Goal: Task Accomplishment & Management: Use online tool/utility

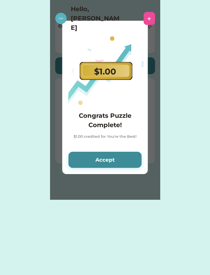
click at [123, 159] on button "Accept" at bounding box center [104, 160] width 73 height 16
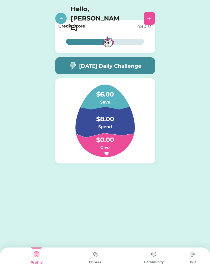
click at [91, 257] on img at bounding box center [95, 254] width 10 height 10
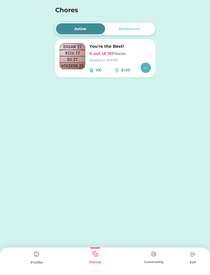
click at [114, 59] on div "Started on [DATE]" at bounding box center [119, 60] width 61 height 5
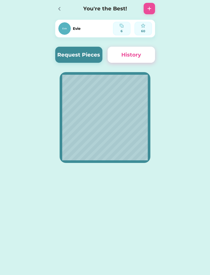
click at [63, 53] on button "Request Pieces" at bounding box center [78, 55] width 47 height 16
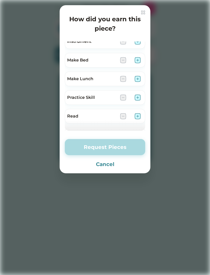
scroll to position [161, 0]
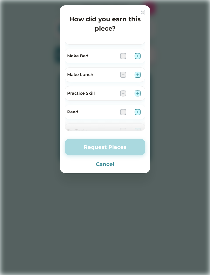
click at [138, 91] on img at bounding box center [137, 93] width 6 height 6
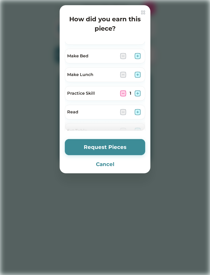
click at [140, 114] on img at bounding box center [137, 112] width 6 height 6
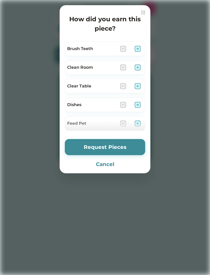
scroll to position [0, 0]
click at [126, 182] on div at bounding box center [105, 137] width 210 height 275
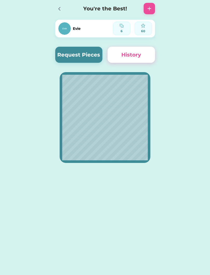
click at [132, 58] on button "History" at bounding box center [131, 55] width 47 height 16
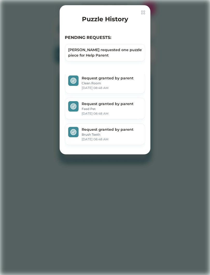
scroll to position [79, 0]
click at [144, 11] on img at bounding box center [143, 12] width 4 height 4
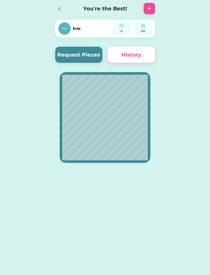
click at [67, 59] on button "Request Pieces" at bounding box center [78, 55] width 47 height 16
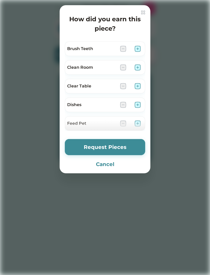
click at [111, 165] on button "Cancel" at bounding box center [105, 164] width 80 height 8
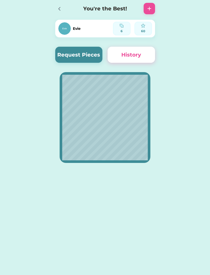
click at [80, 60] on button "Request Pieces" at bounding box center [78, 55] width 47 height 16
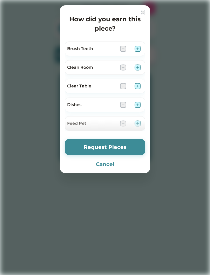
click at [101, 120] on div "Feed Pet" at bounding box center [105, 123] width 80 height 15
click at [129, 87] on div at bounding box center [130, 86] width 21 height 6
click at [138, 83] on img at bounding box center [137, 86] width 6 height 6
click at [110, 146] on button "Request Pieces" at bounding box center [105, 147] width 80 height 16
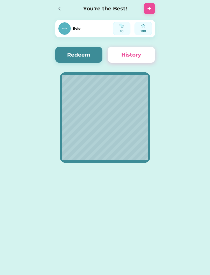
click at [68, 55] on button "Redeem" at bounding box center [78, 55] width 47 height 16
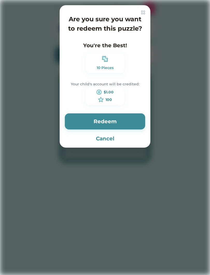
click at [76, 118] on button "Redeem" at bounding box center [105, 121] width 80 height 16
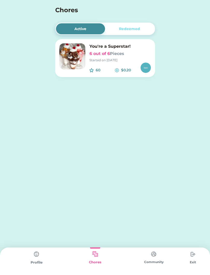
click at [139, 31] on div "Redeemed" at bounding box center [129, 28] width 21 height 5
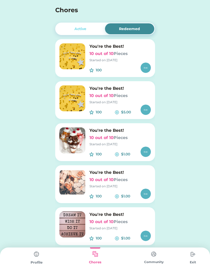
click at [132, 101] on div "Started on [DATE]" at bounding box center [119, 102] width 61 height 5
click at [139, 54] on h6 "10 out of 10 Pieces" at bounding box center [119, 54] width 61 height 6
click at [123, 60] on div "Started on [DATE]" at bounding box center [119, 60] width 61 height 5
click at [122, 60] on div "Started on [DATE]" at bounding box center [119, 60] width 61 height 5
click at [123, 66] on div "100 $" at bounding box center [119, 67] width 61 height 10
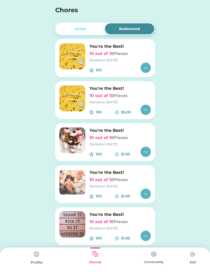
click at [117, 89] on h6 "You're the Best!" at bounding box center [119, 88] width 61 height 6
click at [118, 105] on div "100 $5.00" at bounding box center [119, 109] width 61 height 10
click at [130, 56] on h6 "10 out of 10 Pieces" at bounding box center [119, 54] width 61 height 6
click at [124, 102] on div "Started on [DATE]" at bounding box center [119, 102] width 61 height 5
click at [114, 143] on div "Started on [DATE]" at bounding box center [119, 144] width 61 height 5
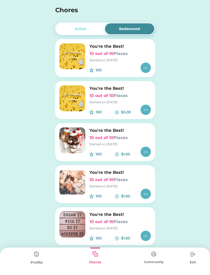
click at [112, 210] on div "You're the Best! 10 out of 10 Pieces Started on [DATE] 100 $1.00" at bounding box center [105, 226] width 100 height 38
